Goal: Complete application form

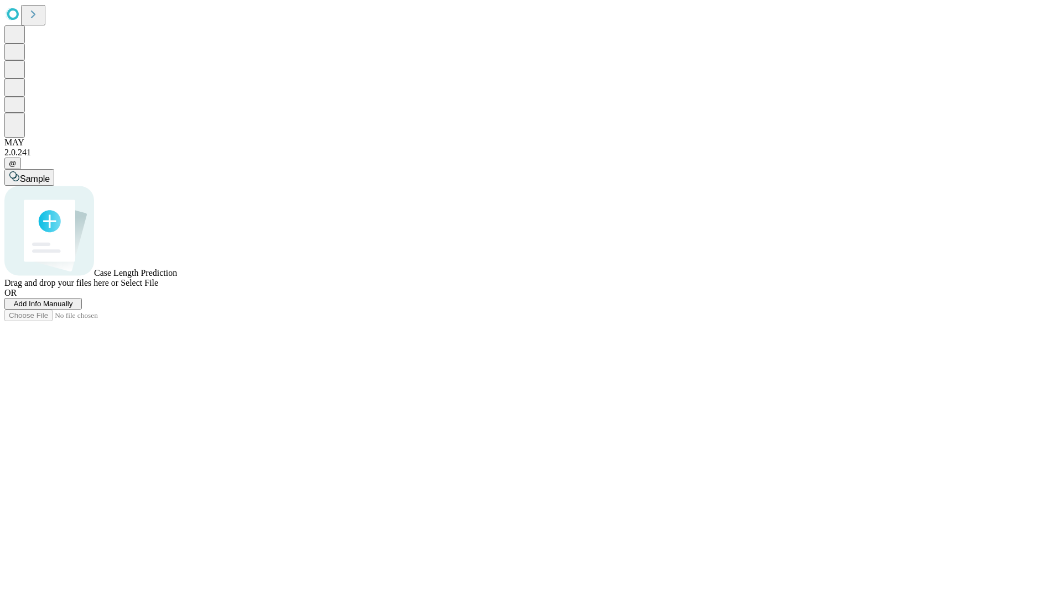
click at [73, 308] on span "Add Info Manually" at bounding box center [43, 304] width 59 height 8
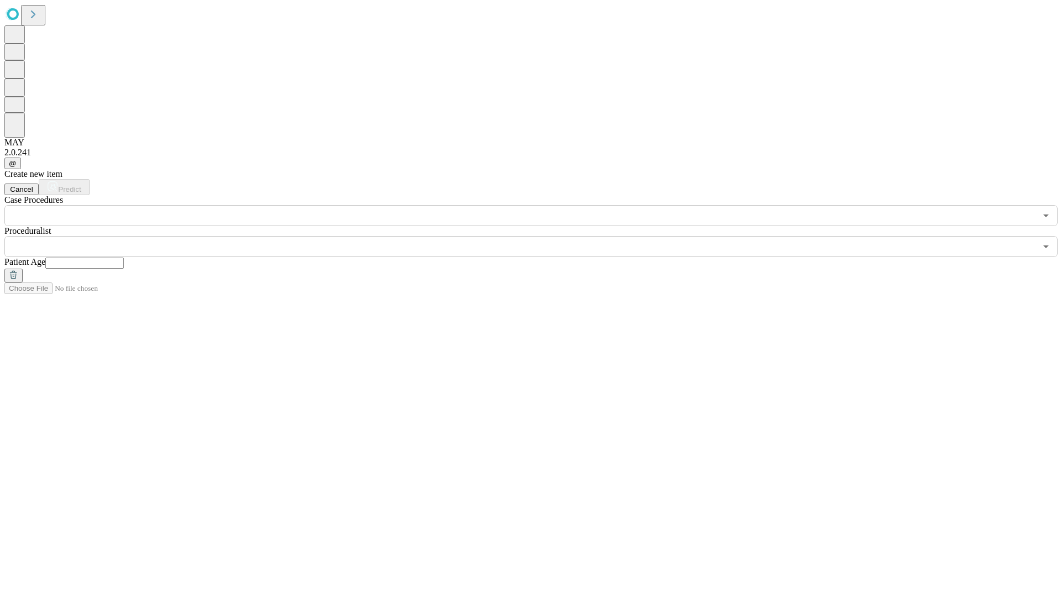
click at [124, 258] on input "text" at bounding box center [84, 263] width 79 height 11
type input "*"
click at [539, 236] on input "text" at bounding box center [519, 246] width 1031 height 21
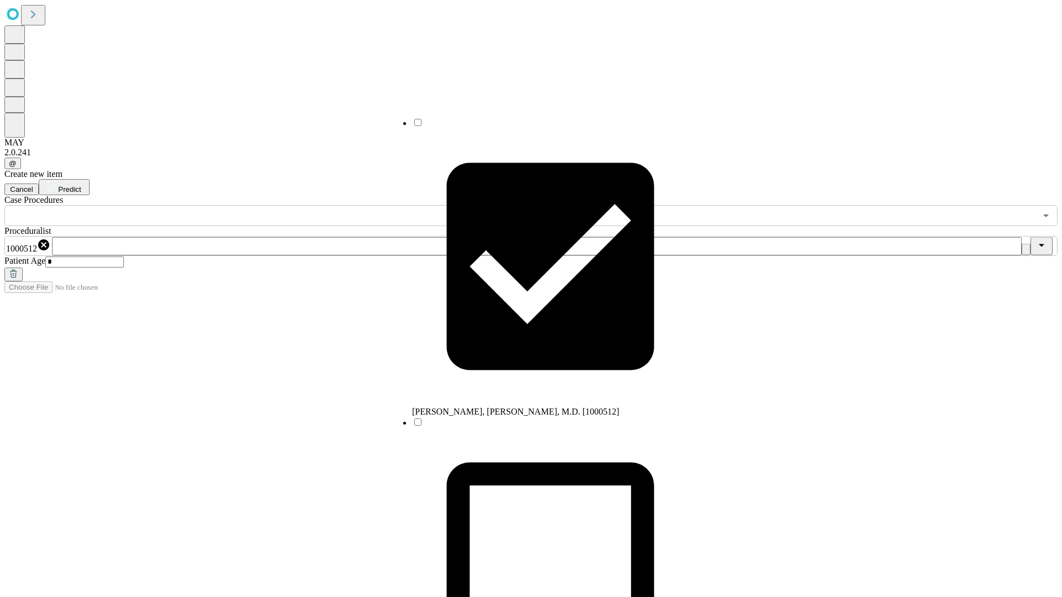
click at [232, 205] on input "text" at bounding box center [519, 215] width 1031 height 21
